Goal: Transaction & Acquisition: Purchase product/service

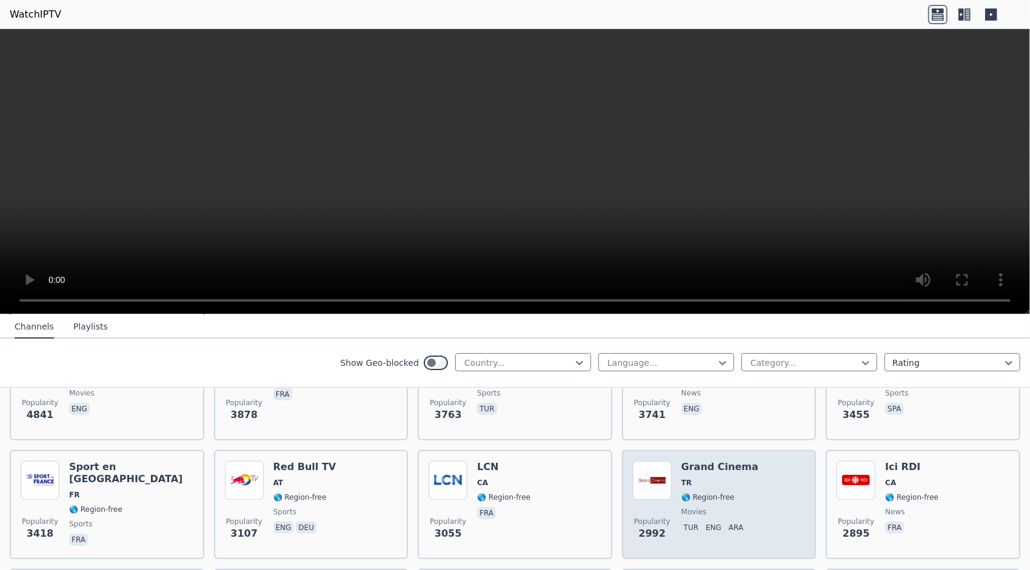
scroll to position [364, 0]
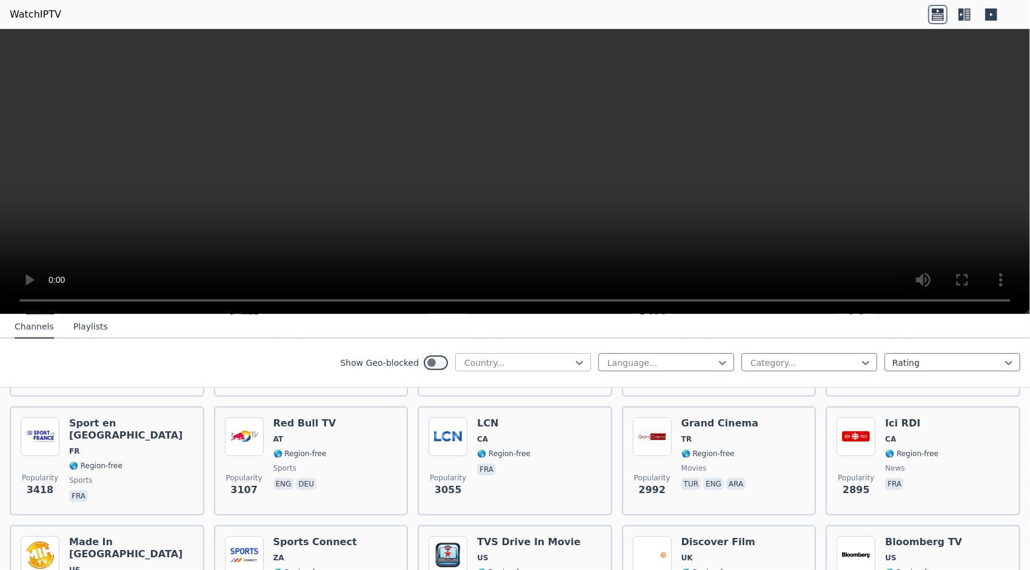
click at [555, 367] on div at bounding box center [518, 363] width 110 height 12
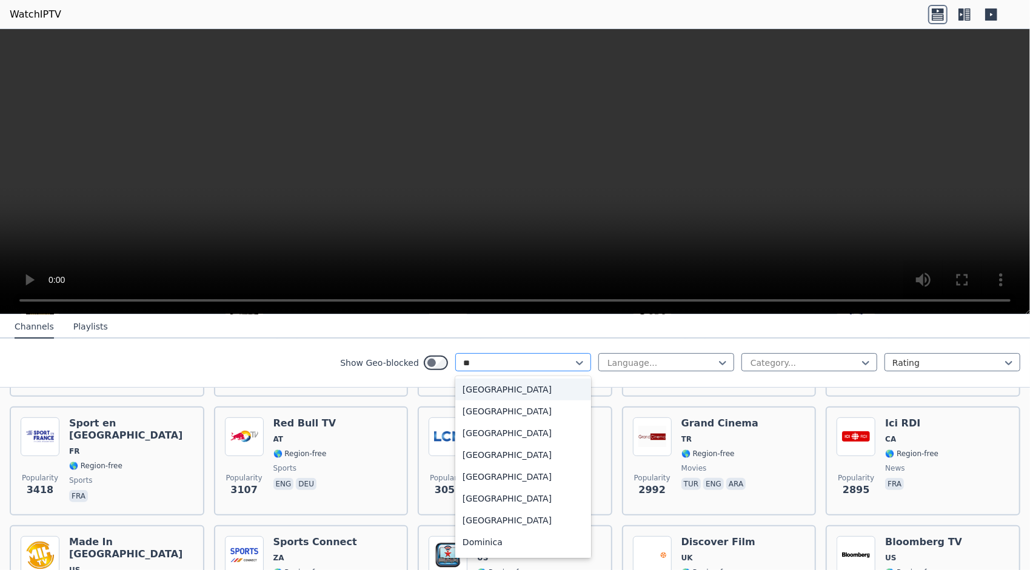
type input "***"
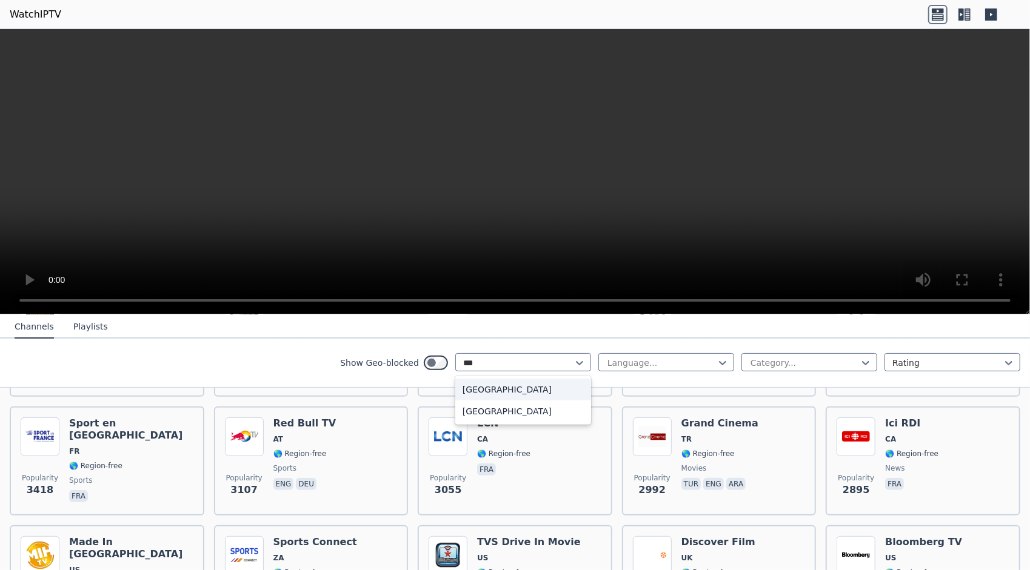
click at [524, 384] on div "[GEOGRAPHIC_DATA]" at bounding box center [523, 390] width 136 height 22
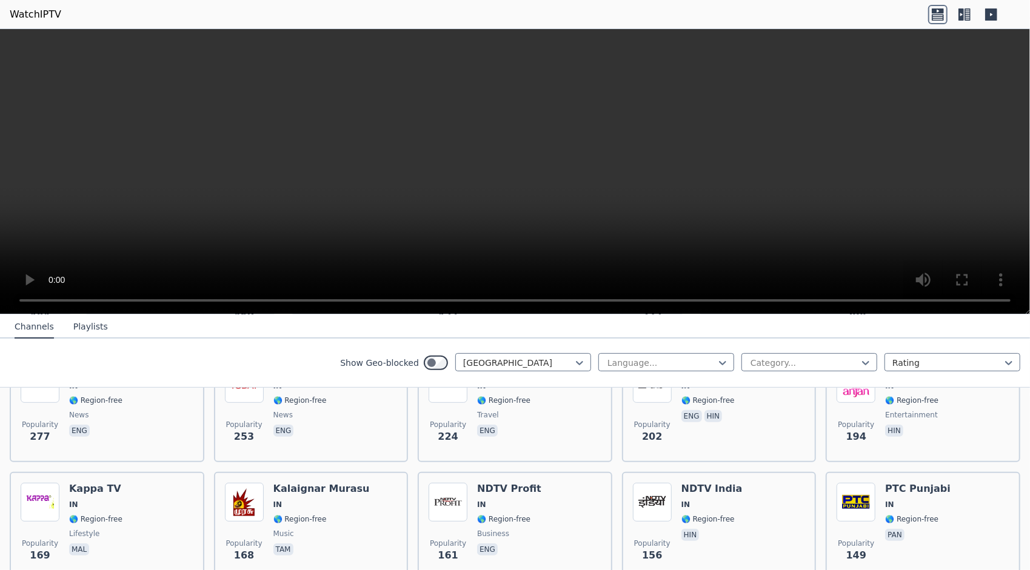
scroll to position [424, 0]
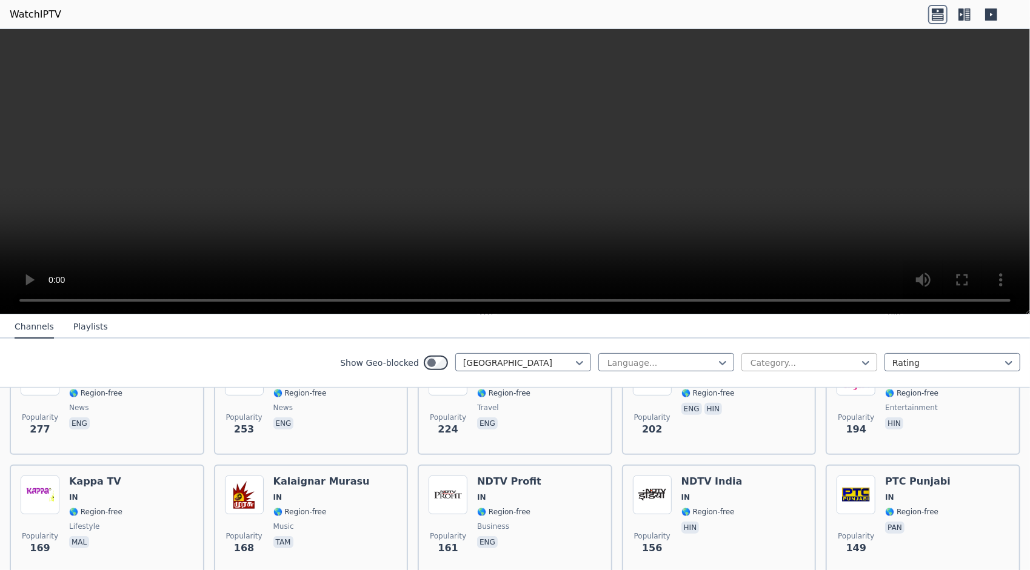
click at [812, 365] on div at bounding box center [804, 363] width 110 height 12
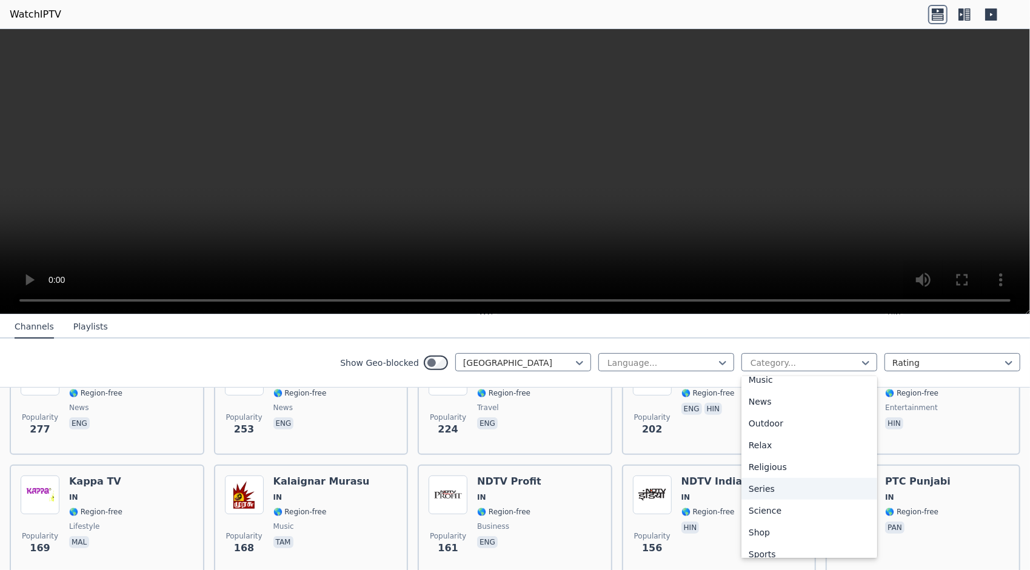
scroll to position [364, 0]
click at [766, 523] on div "Shop" at bounding box center [809, 528] width 136 height 22
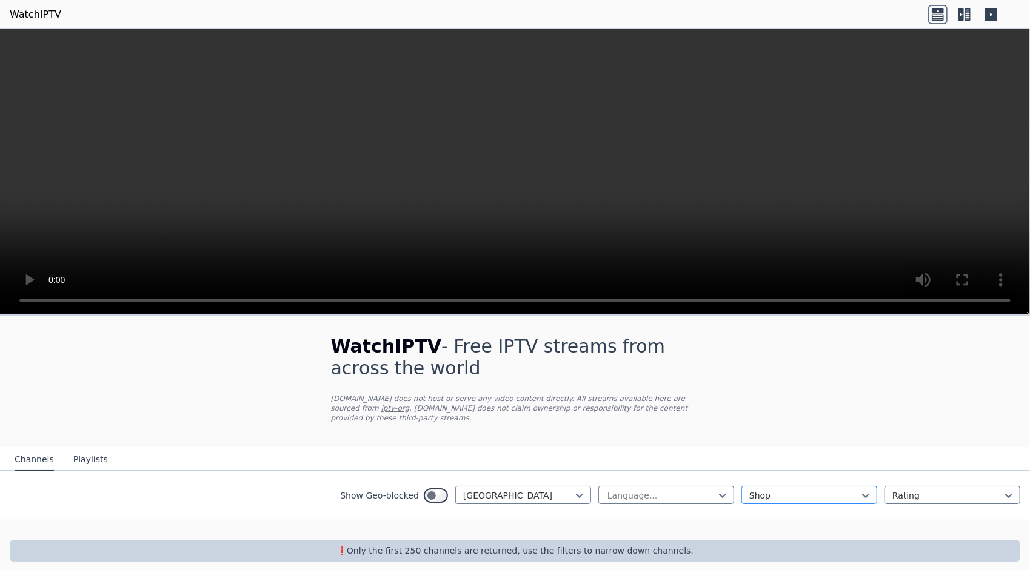
click at [835, 490] on div at bounding box center [804, 496] width 110 height 12
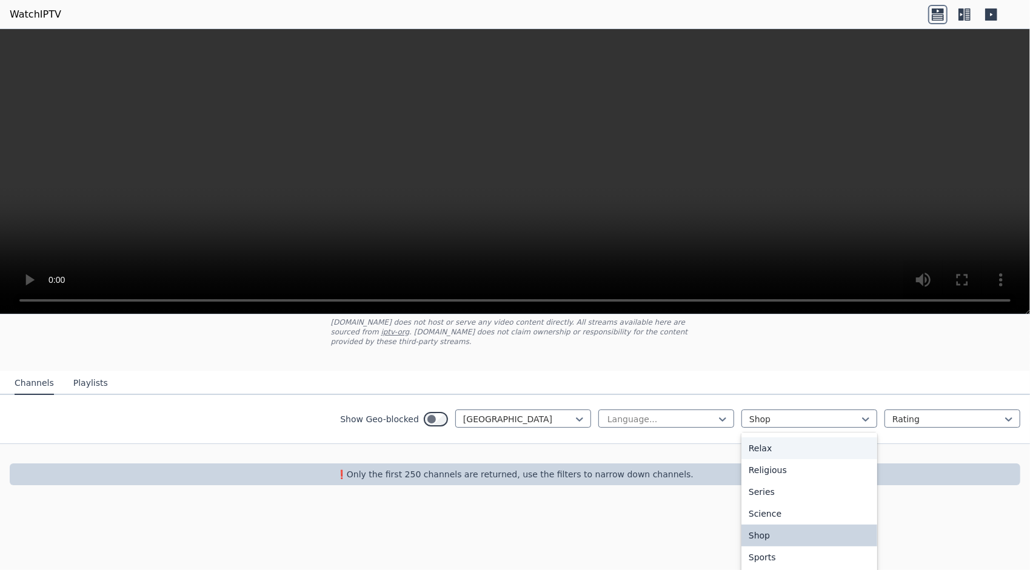
scroll to position [110, 0]
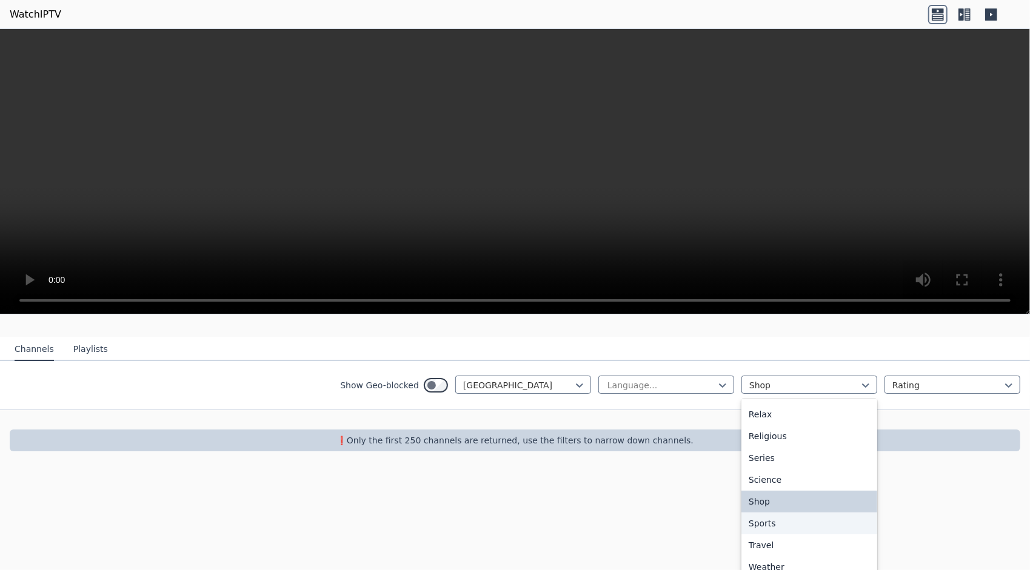
click at [779, 513] on div "Sports" at bounding box center [809, 524] width 136 height 22
